Goal: Transaction & Acquisition: Book appointment/travel/reservation

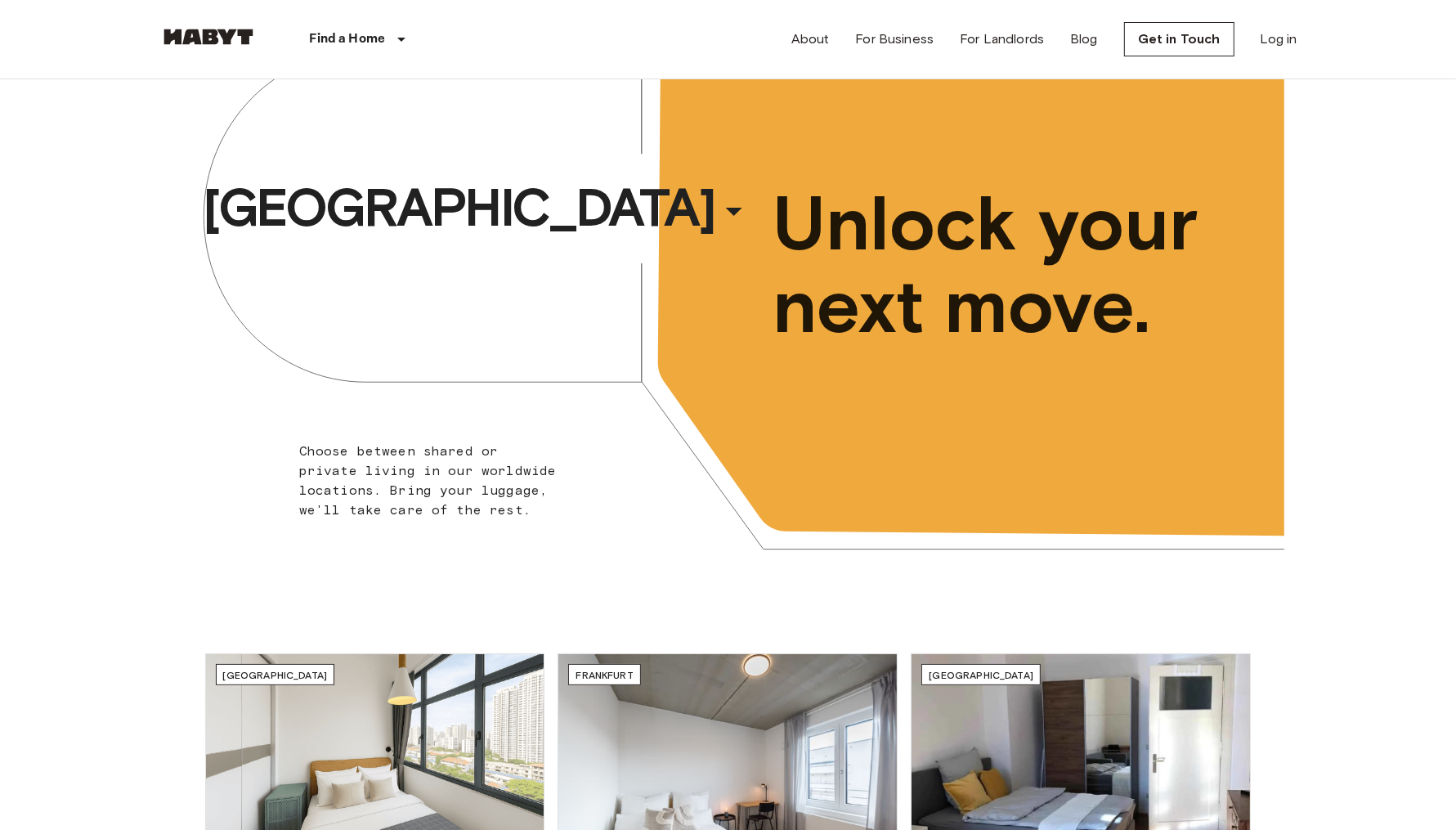
scroll to position [49, 0]
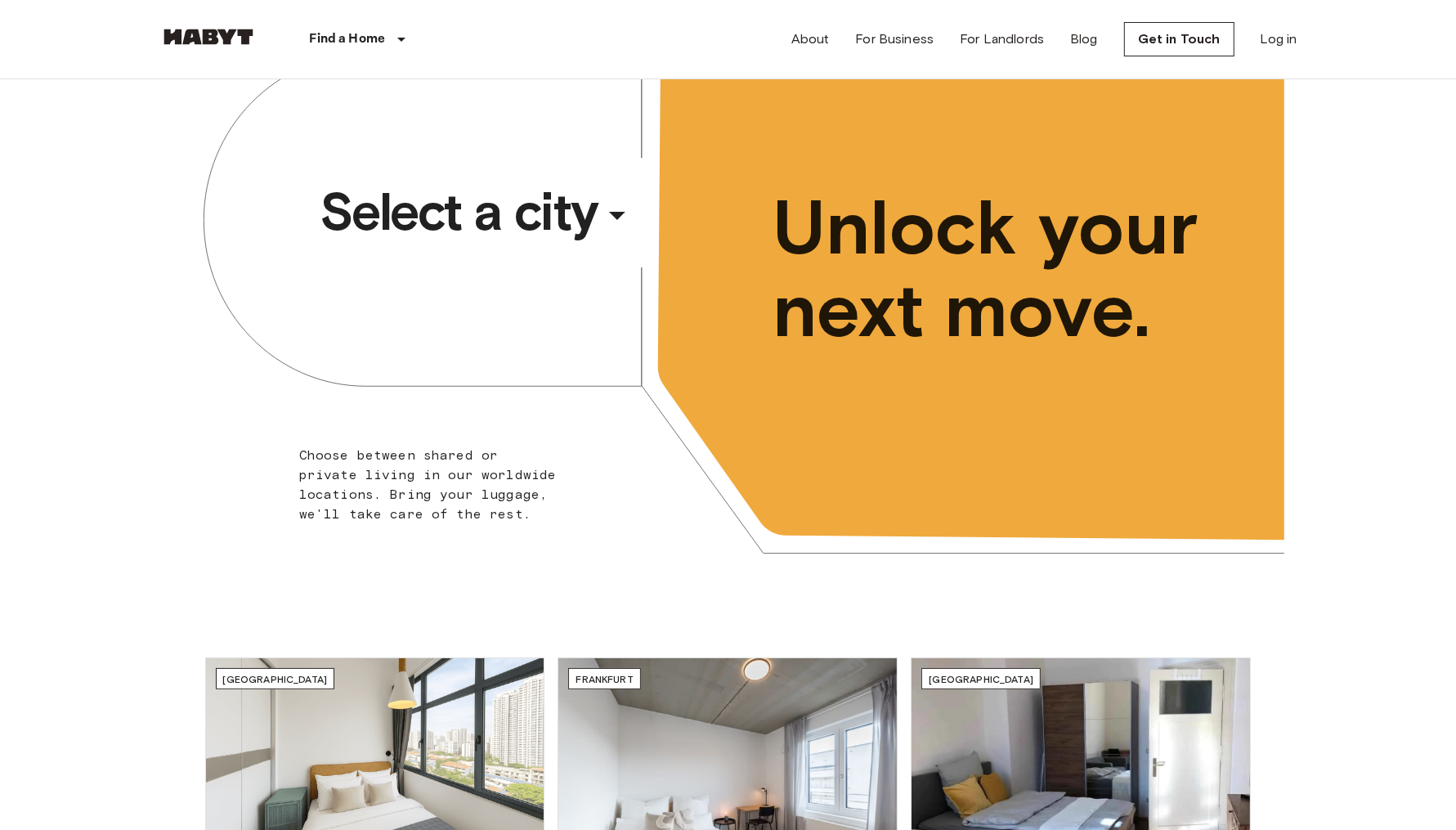
click at [544, 227] on span "Select a city" at bounding box center [458, 212] width 278 height 66
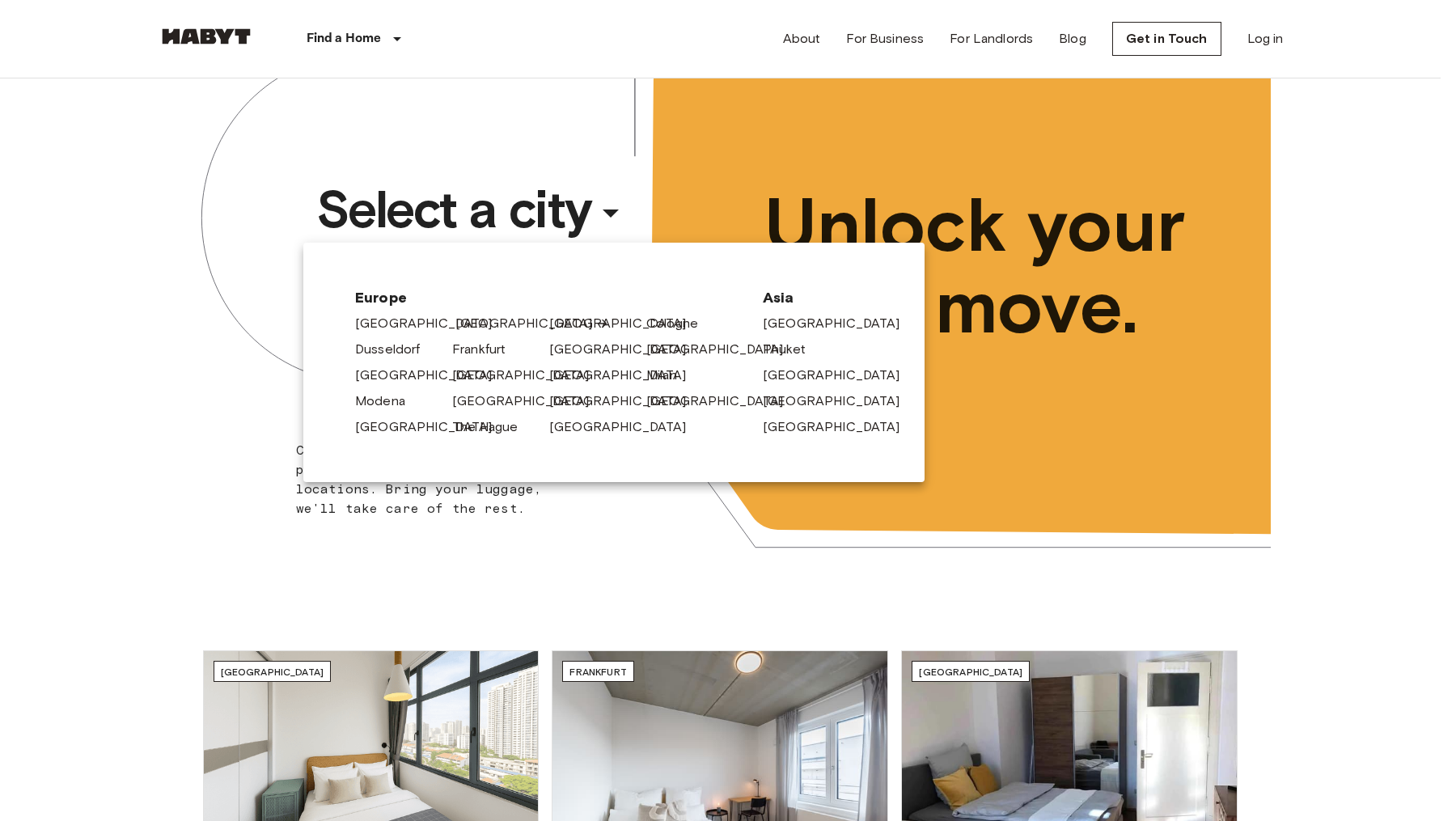
click at [471, 321] on link "[GEOGRAPHIC_DATA]" at bounding box center [532, 323] width 154 height 20
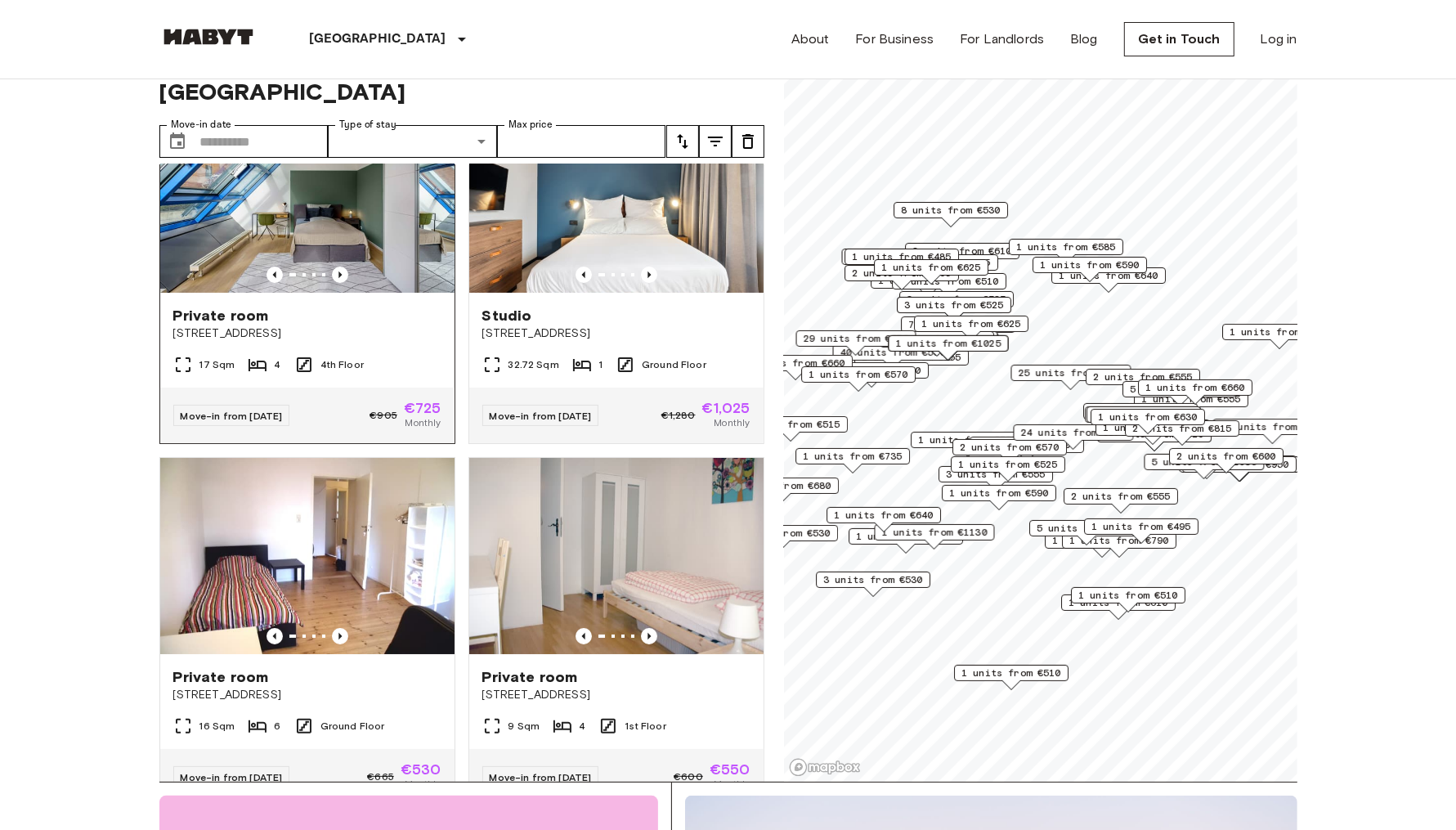
scroll to position [188, 0]
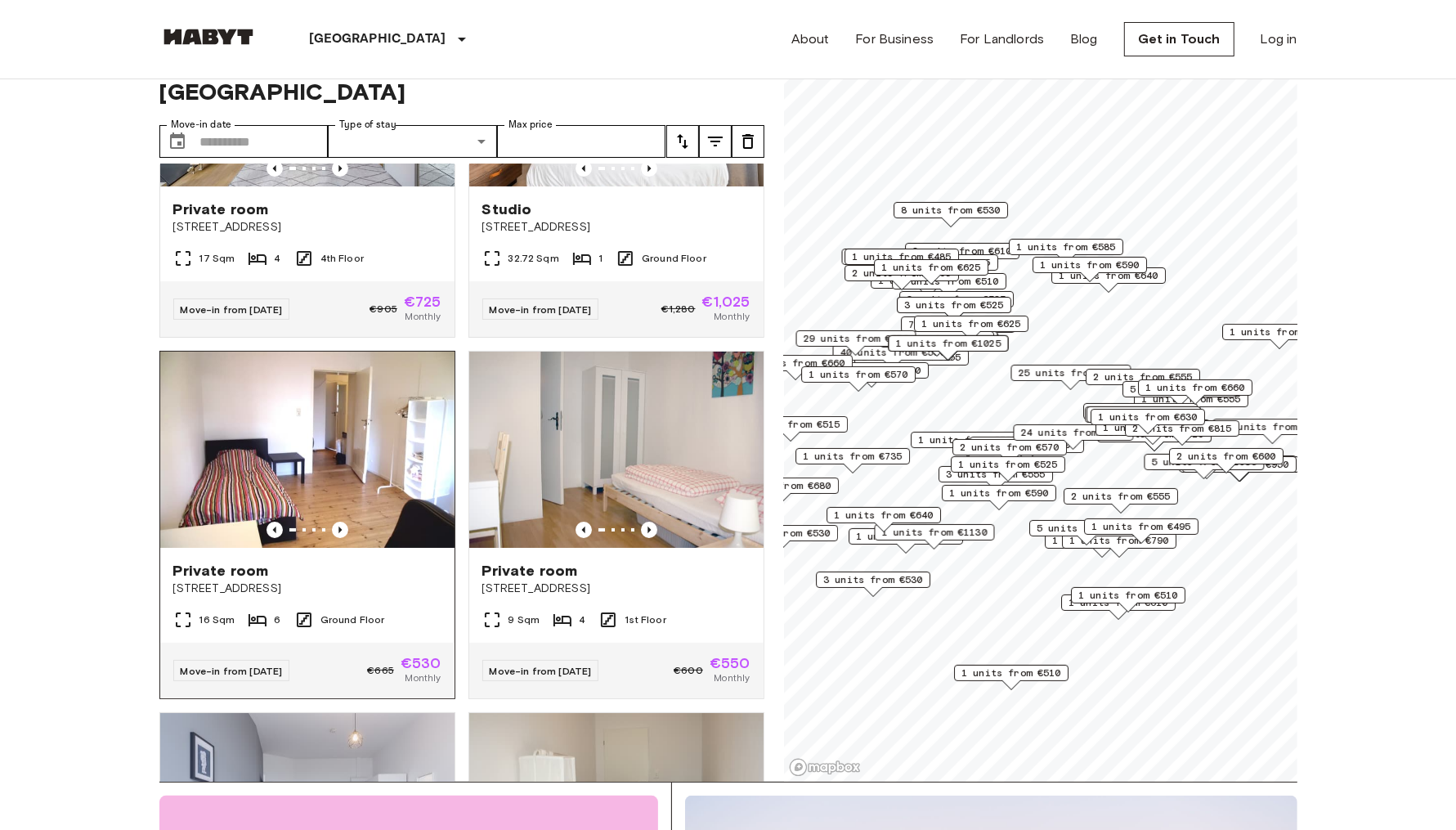
click at [359, 427] on img at bounding box center [307, 449] width 294 height 196
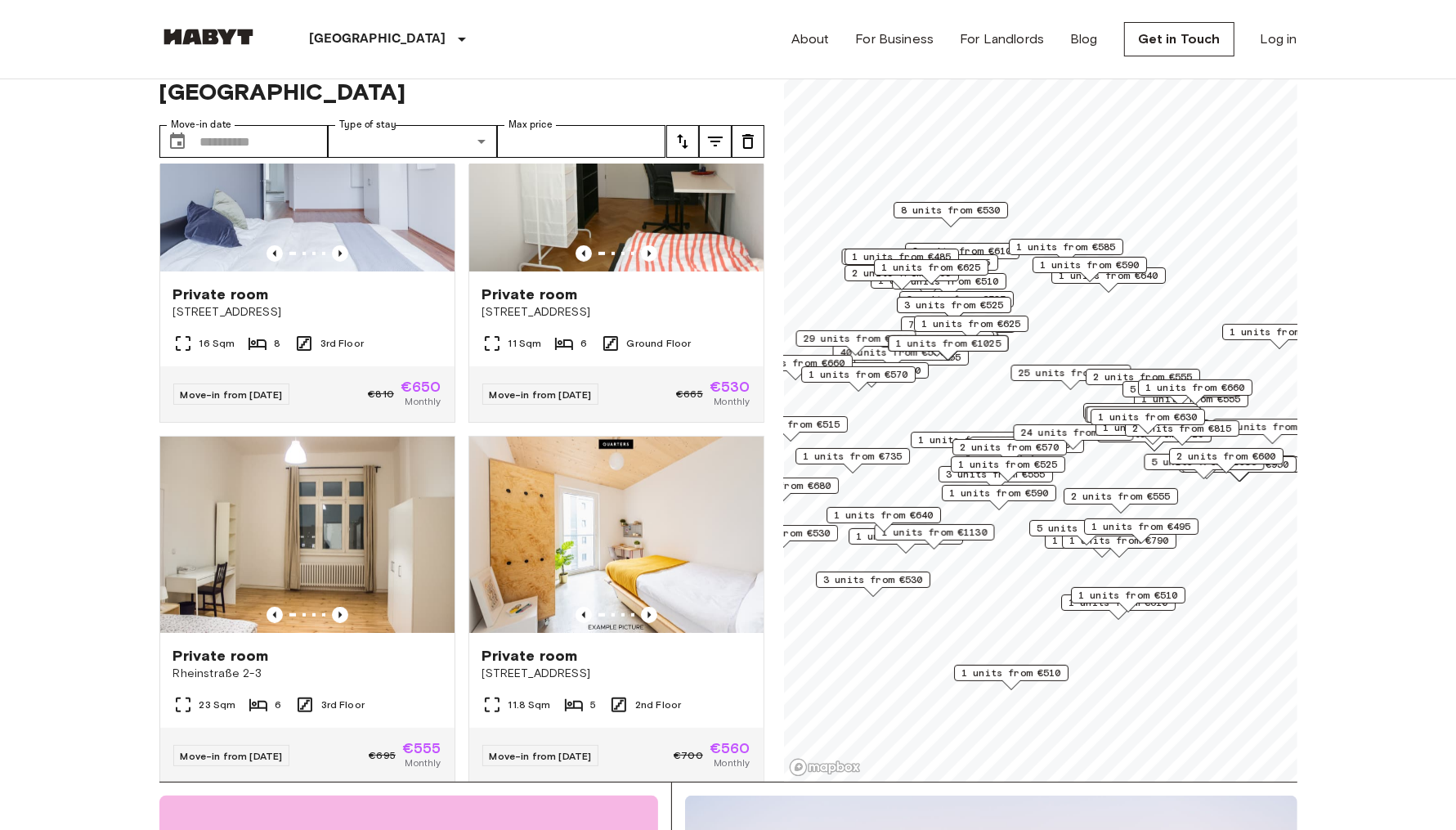
scroll to position [1020, 0]
